Goal: Information Seeking & Learning: Learn about a topic

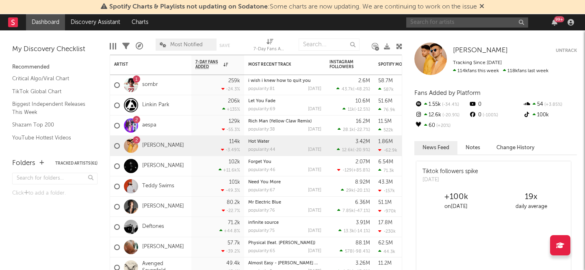
click at [439, 25] on input "text" at bounding box center [467, 22] width 122 height 10
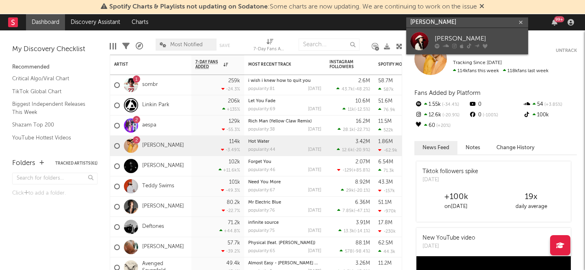
type input "[PERSON_NAME]"
click at [440, 46] on div at bounding box center [479, 45] width 89 height 5
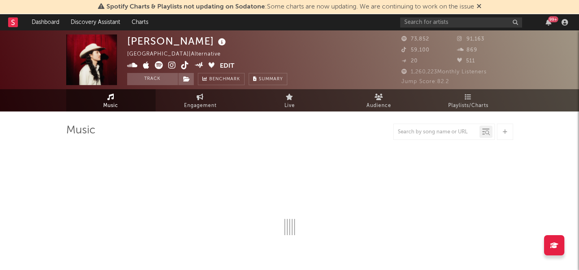
select select "6m"
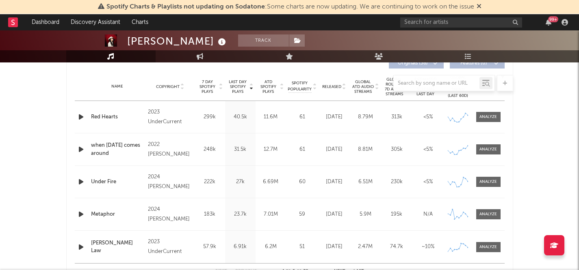
scroll to position [320, 0]
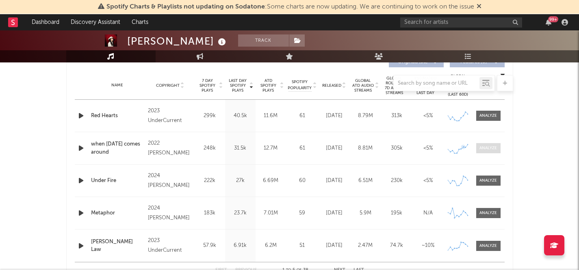
click at [481, 151] on div at bounding box center [487, 148] width 17 height 6
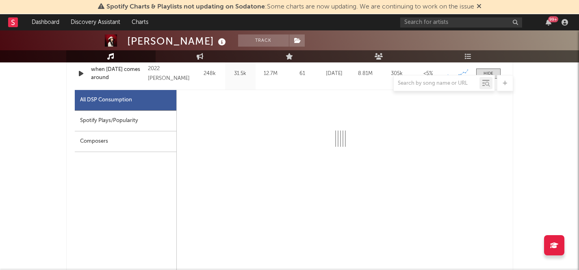
select select "6m"
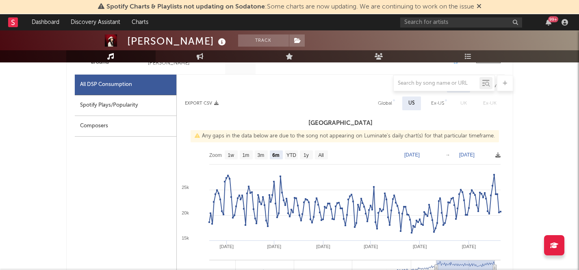
scroll to position [417, 0]
